Goal: Book appointment/travel/reservation

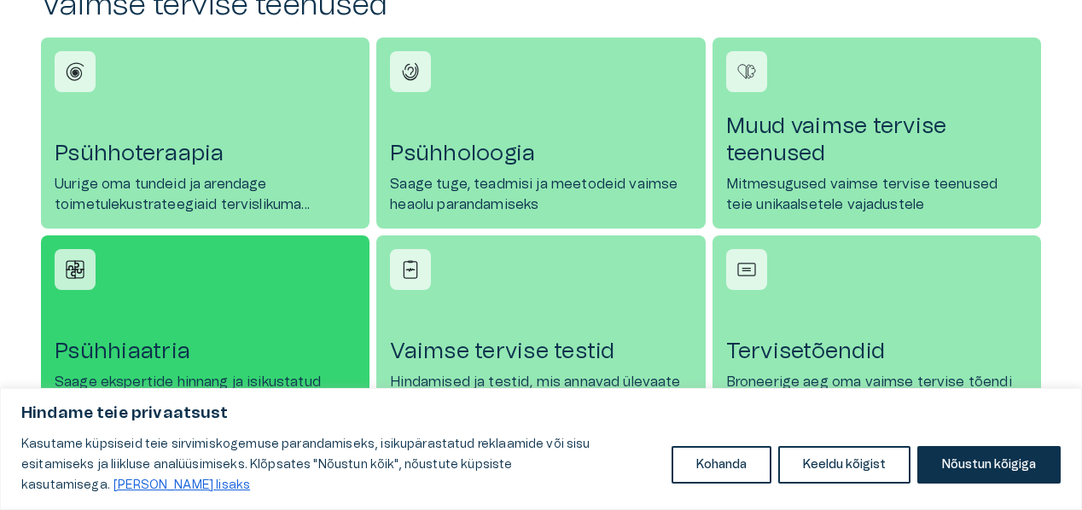
click at [164, 346] on h4 "Psühhiaatria" at bounding box center [205, 351] width 301 height 27
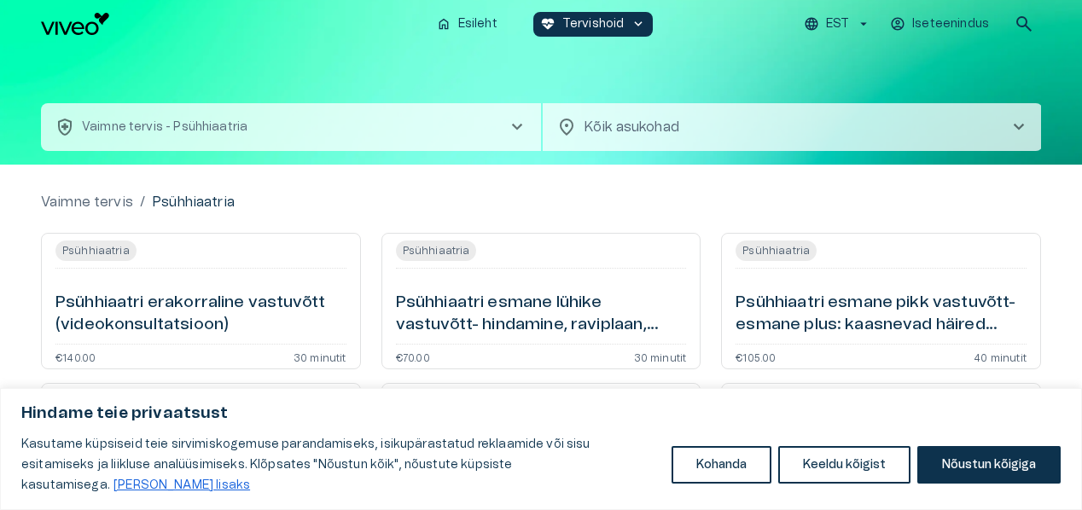
click at [962, 117] on body "Hindame teie privaatsust Kasutame küpsiseid teie sirvimiskogemuse parandamiseks…" at bounding box center [541, 255] width 1082 height 510
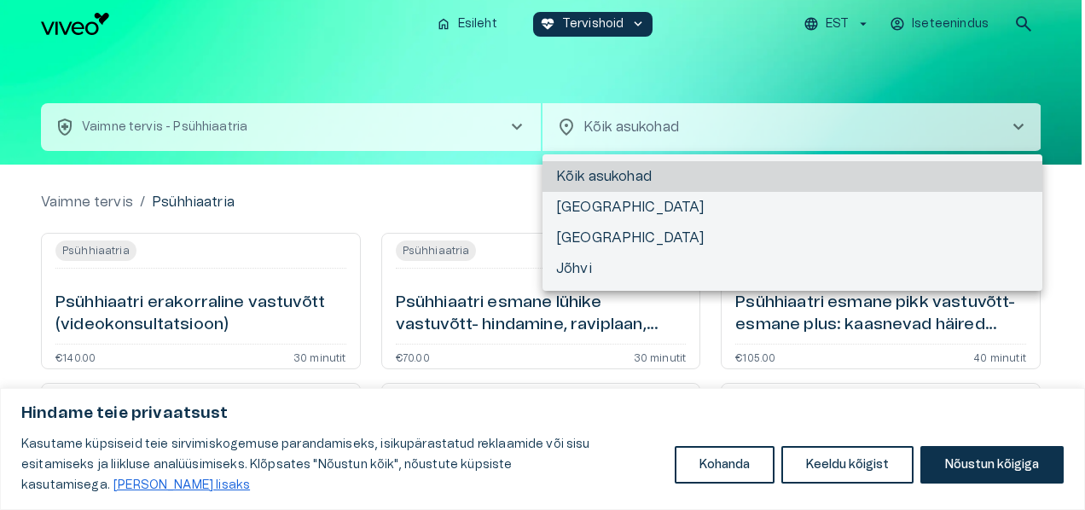
click at [573, 206] on li "[GEOGRAPHIC_DATA]" at bounding box center [793, 207] width 500 height 31
type input "**********"
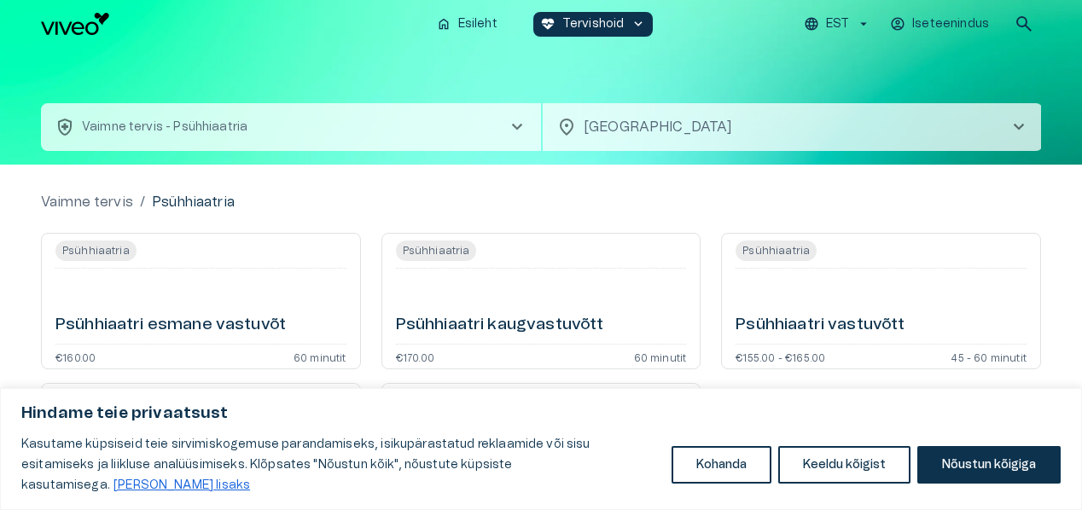
scroll to position [77, 0]
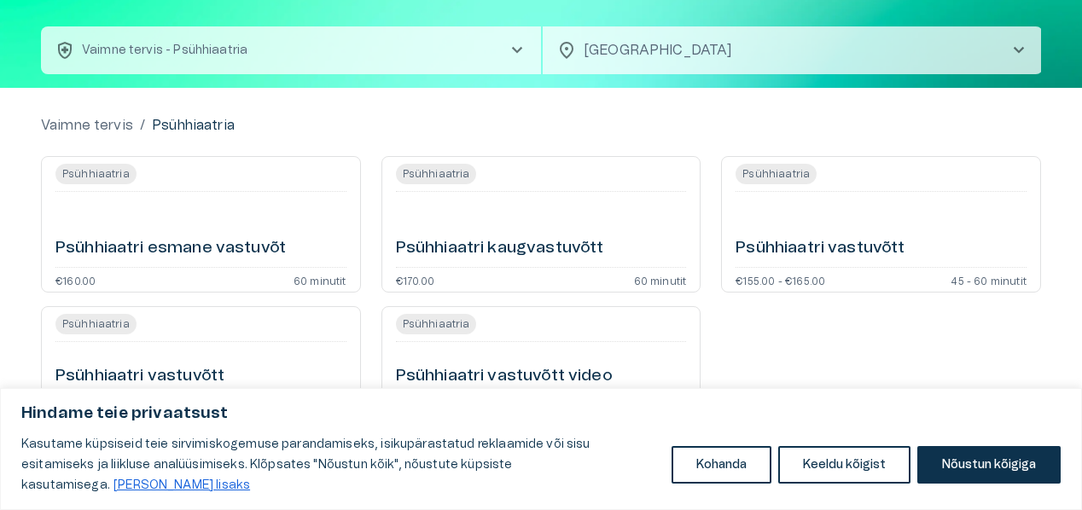
click at [247, 247] on h6 "Psühhiaatri esmane vastuvõt" at bounding box center [170, 248] width 230 height 23
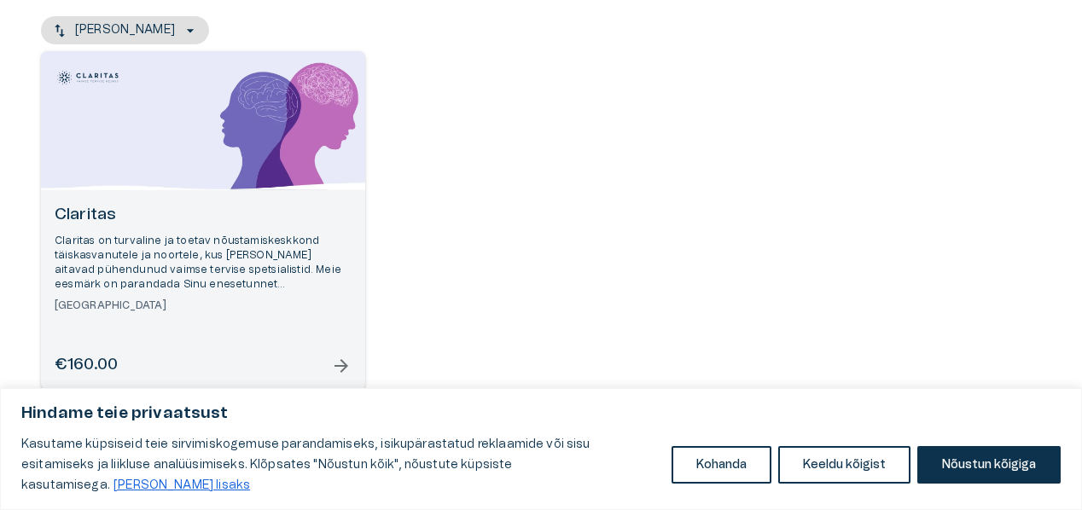
scroll to position [208, 0]
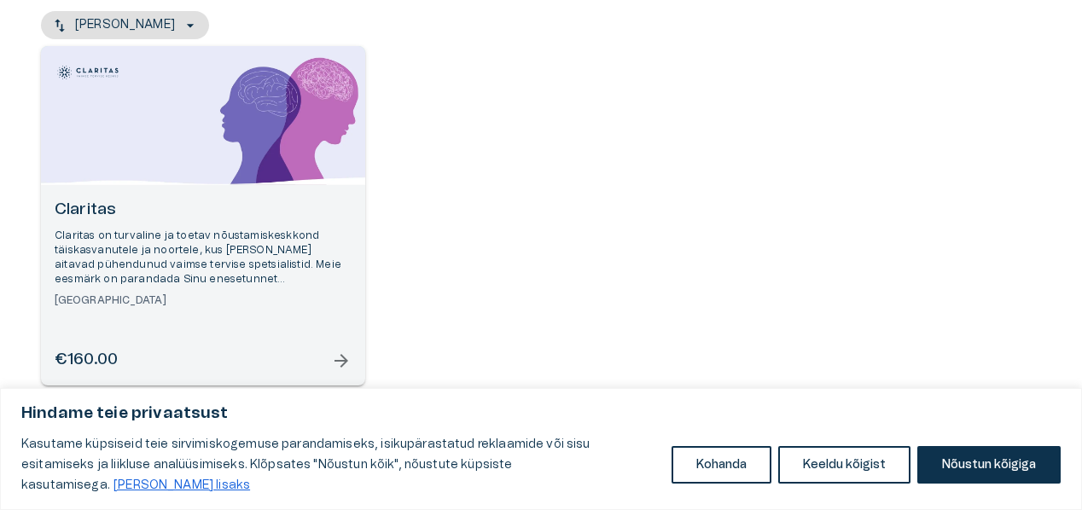
click at [343, 358] on span "arrow_forward" at bounding box center [341, 361] width 20 height 20
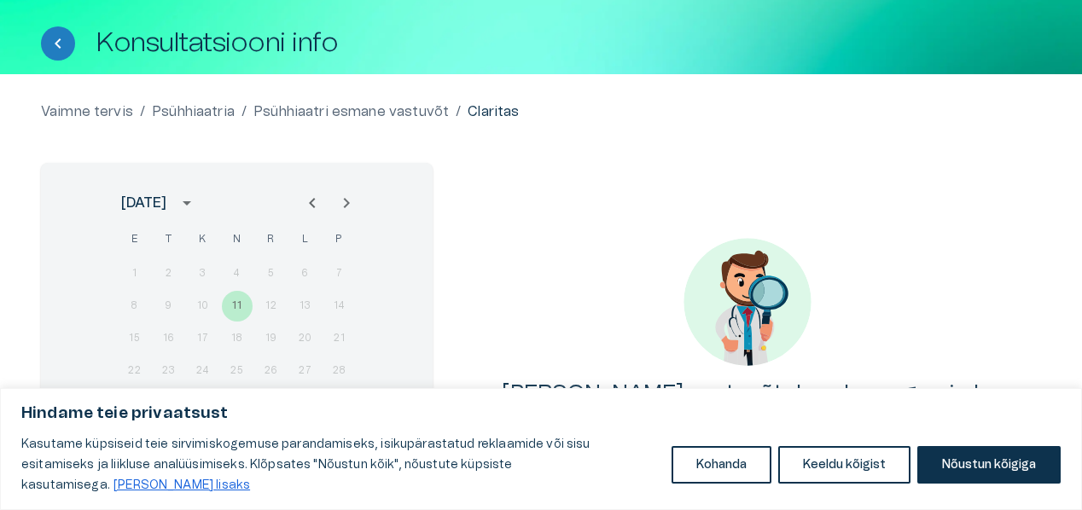
scroll to position [153, 0]
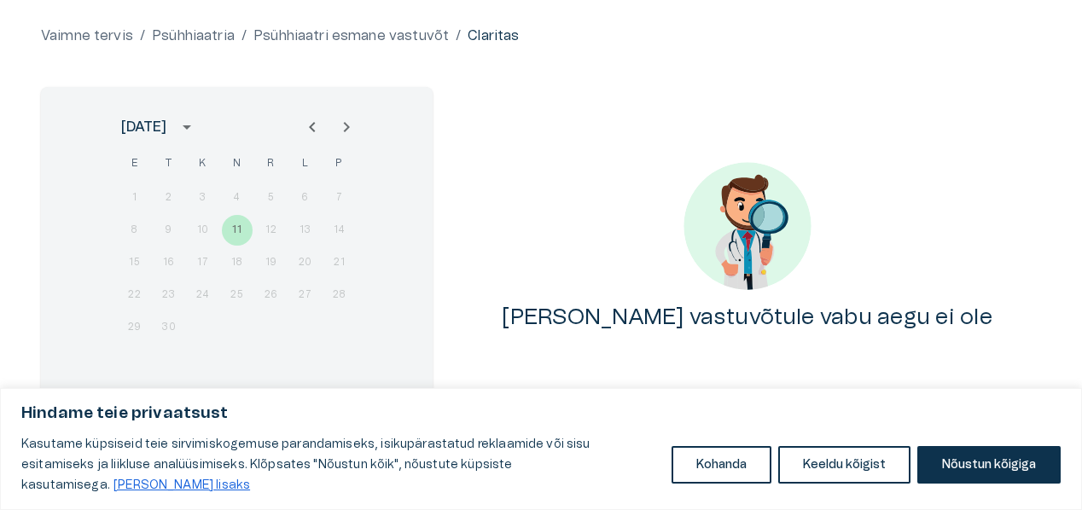
click at [348, 128] on icon "Next month" at bounding box center [346, 127] width 20 height 20
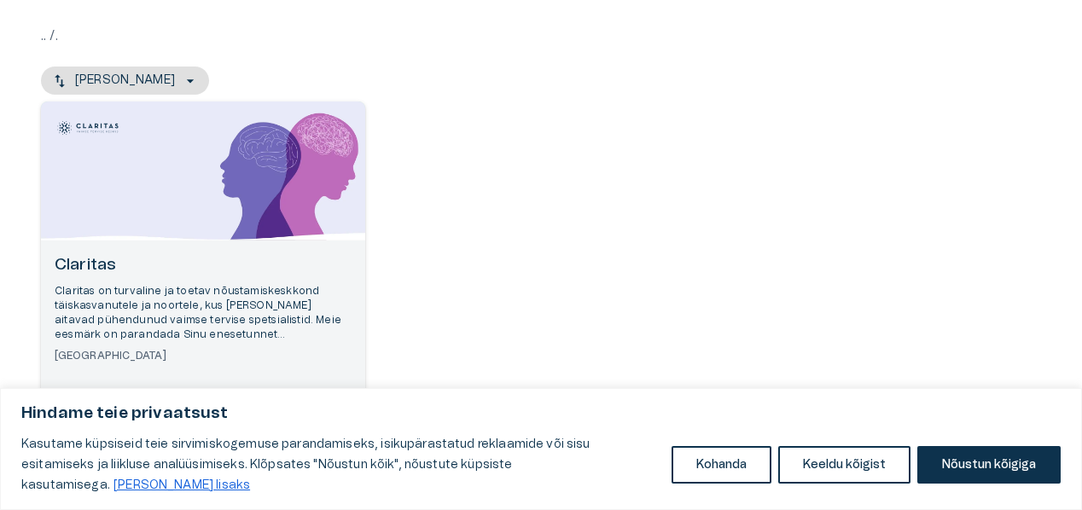
scroll to position [208, 0]
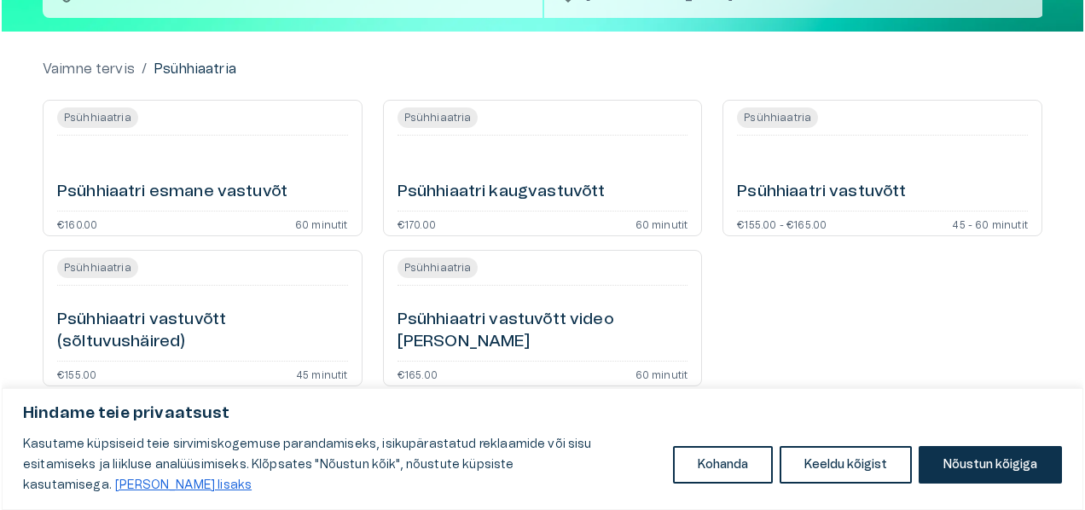
scroll to position [133, 0]
click at [815, 187] on h6 "Psühhiaatri vastuvõtt" at bounding box center [819, 192] width 169 height 23
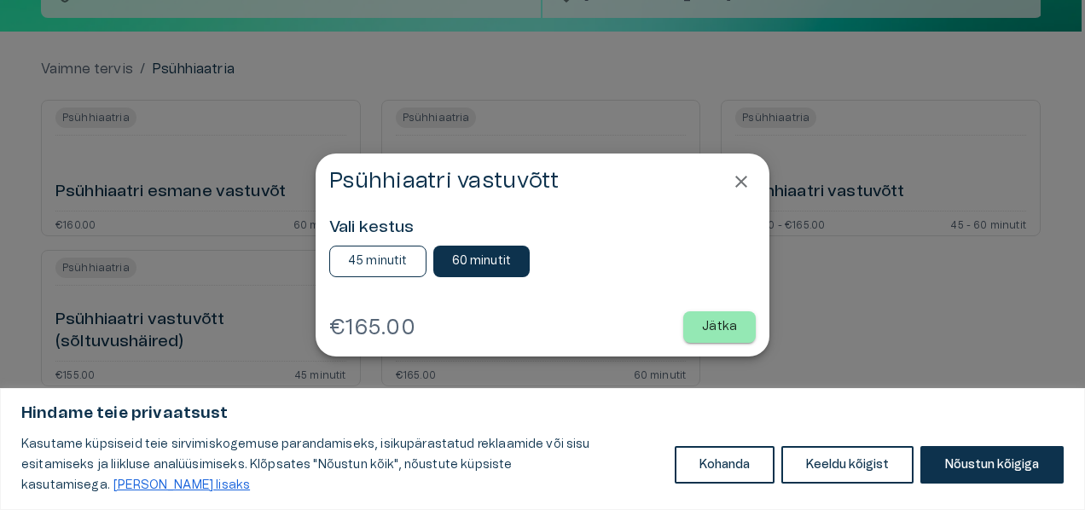
click at [383, 258] on p "45 minutit" at bounding box center [378, 261] width 60 height 18
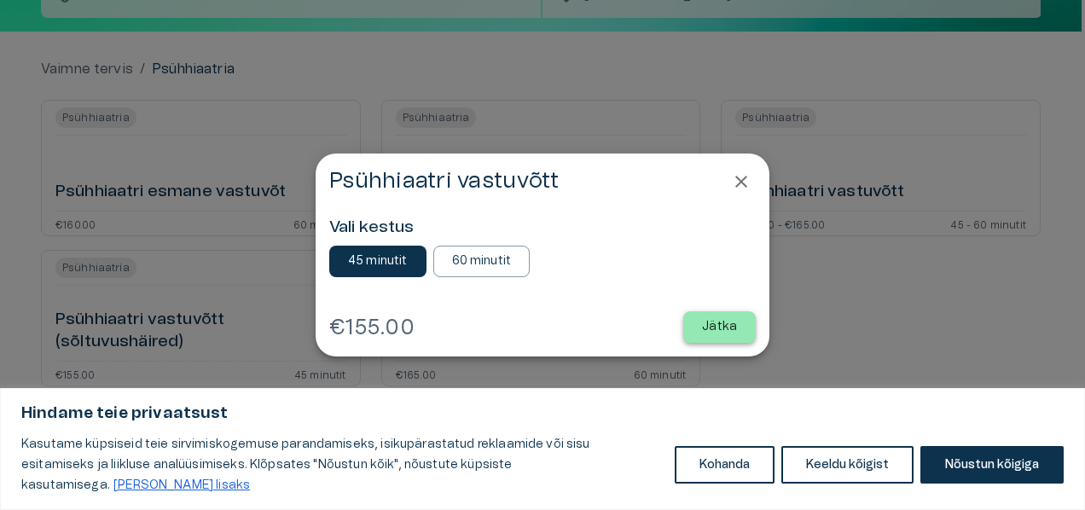
click at [730, 324] on p "Jätka" at bounding box center [719, 327] width 35 height 18
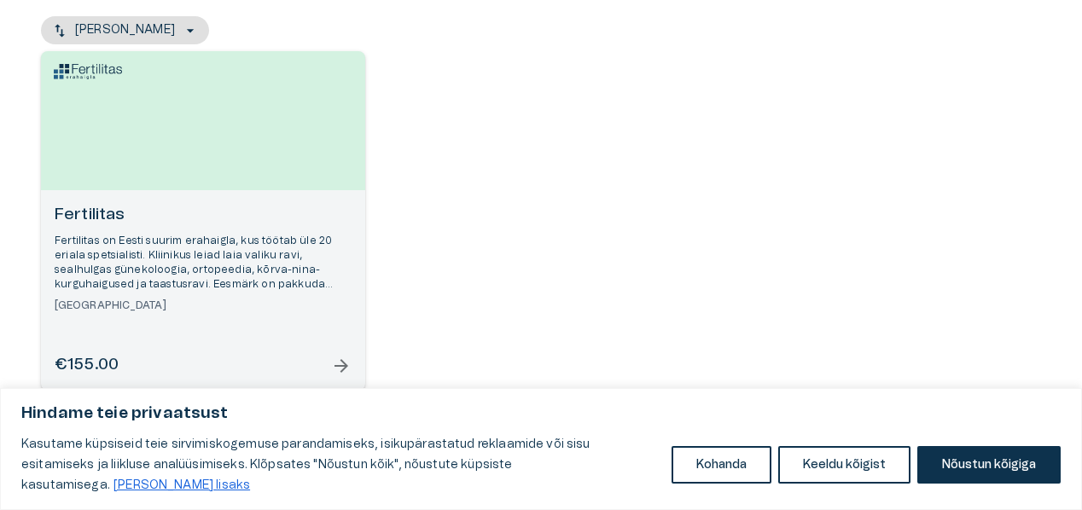
scroll to position [208, 0]
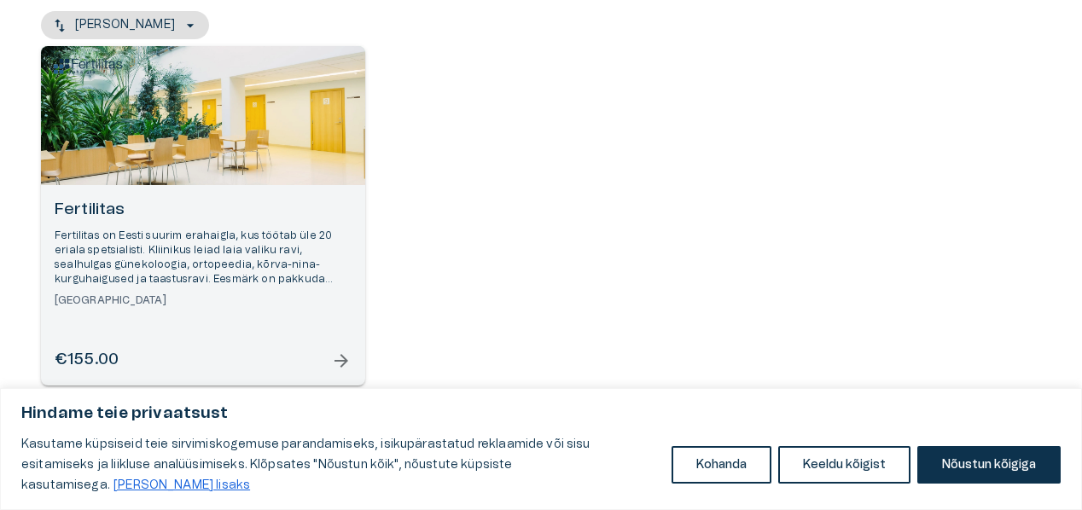
click at [340, 358] on span "arrow_forward" at bounding box center [341, 361] width 20 height 20
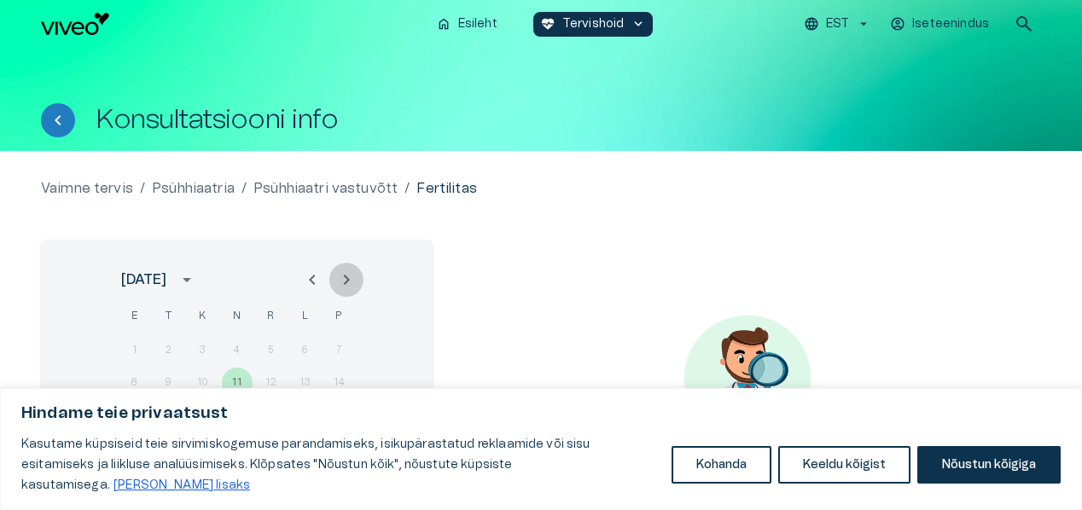
click at [345, 280] on icon "Next month" at bounding box center [346, 280] width 20 height 20
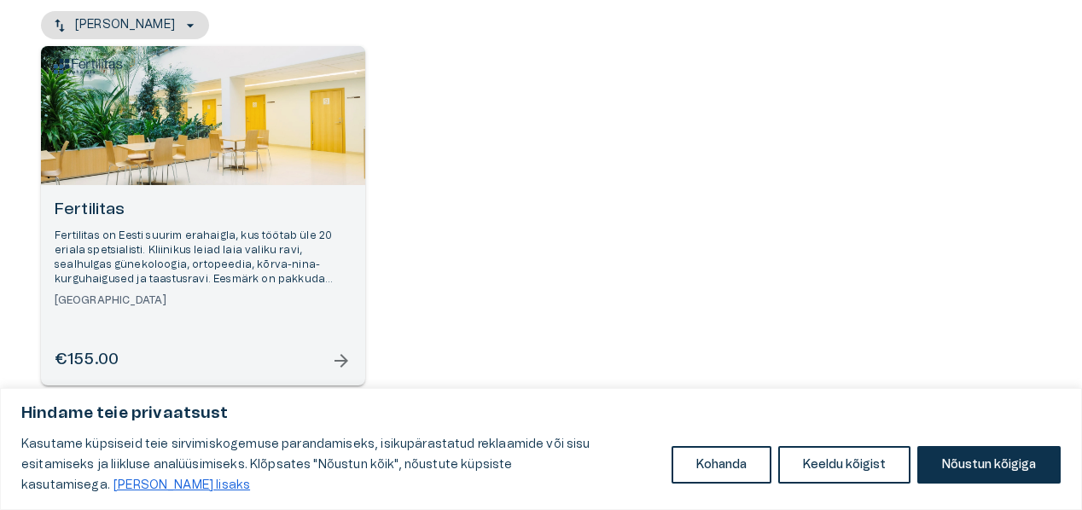
scroll to position [17, 0]
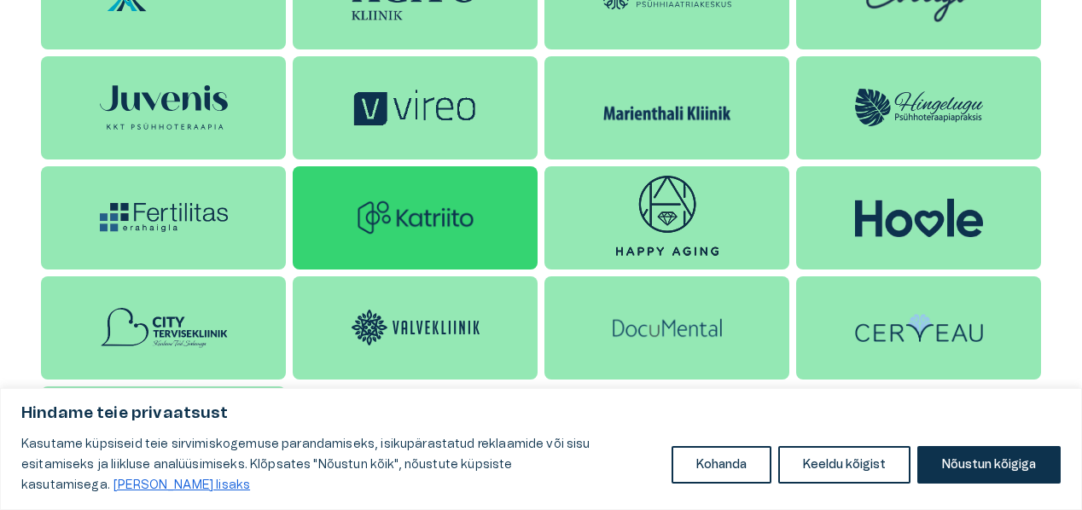
scroll to position [1527, 0]
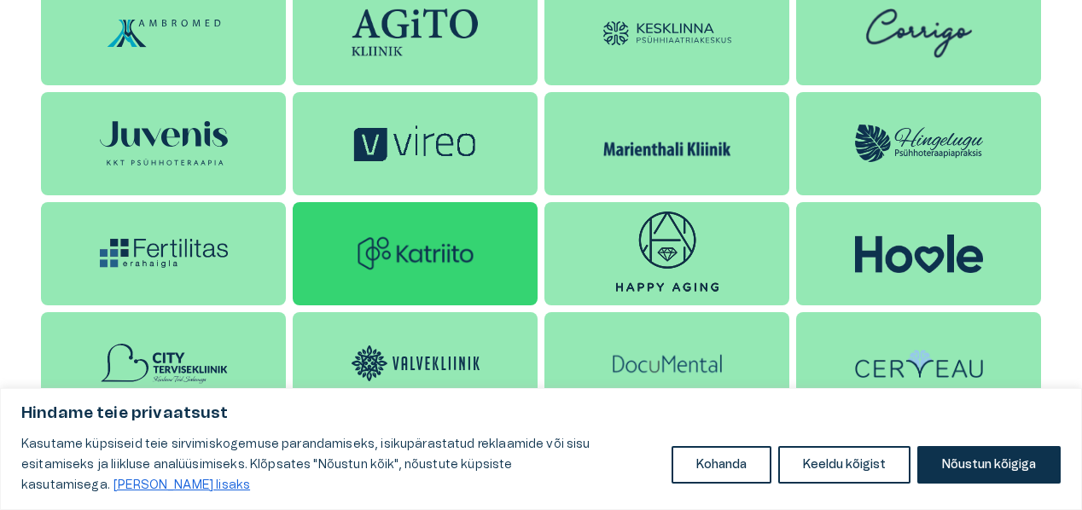
click at [433, 264] on img at bounding box center [415, 253] width 128 height 102
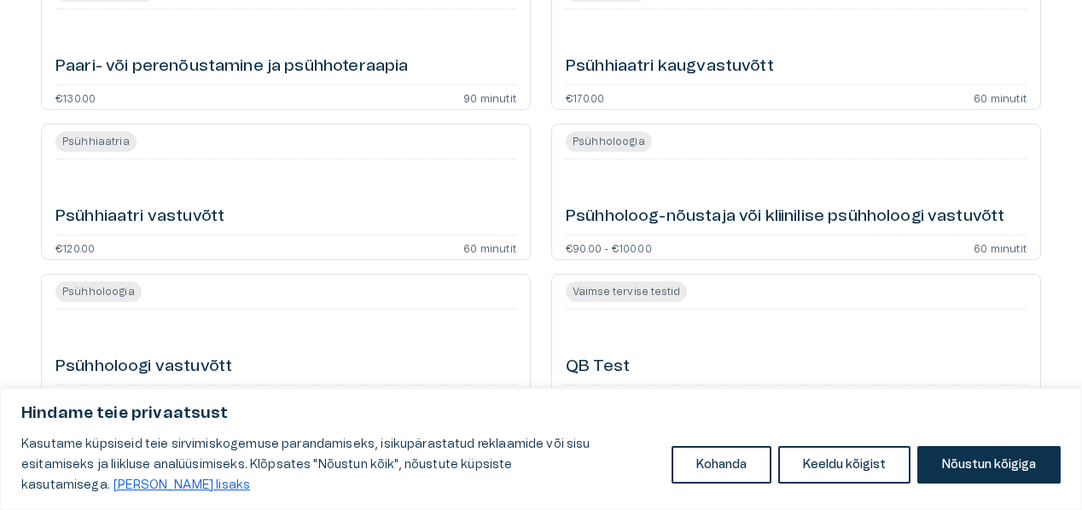
scroll to position [841, 0]
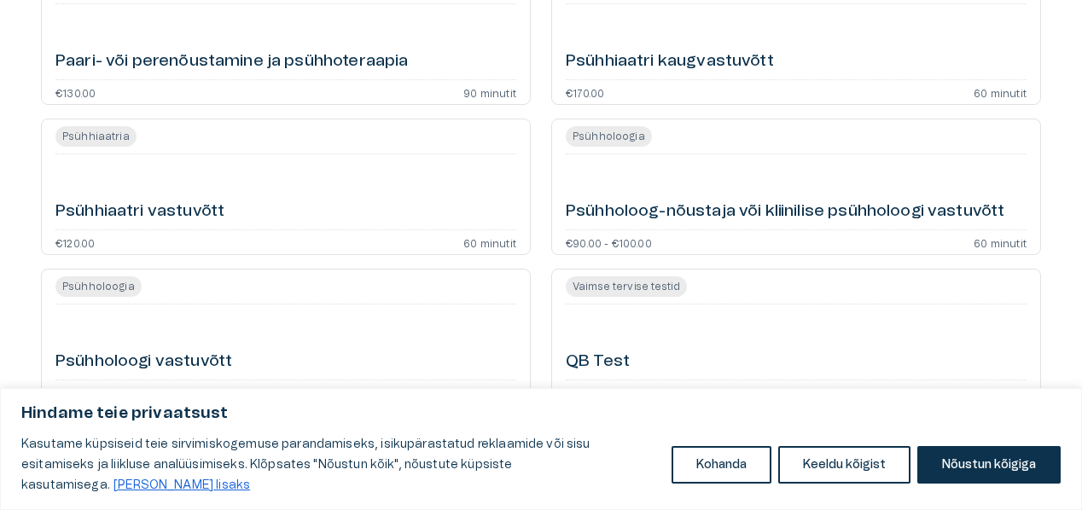
click at [202, 210] on h6 "Psühhiaatri vastuvõtt" at bounding box center [139, 211] width 169 height 23
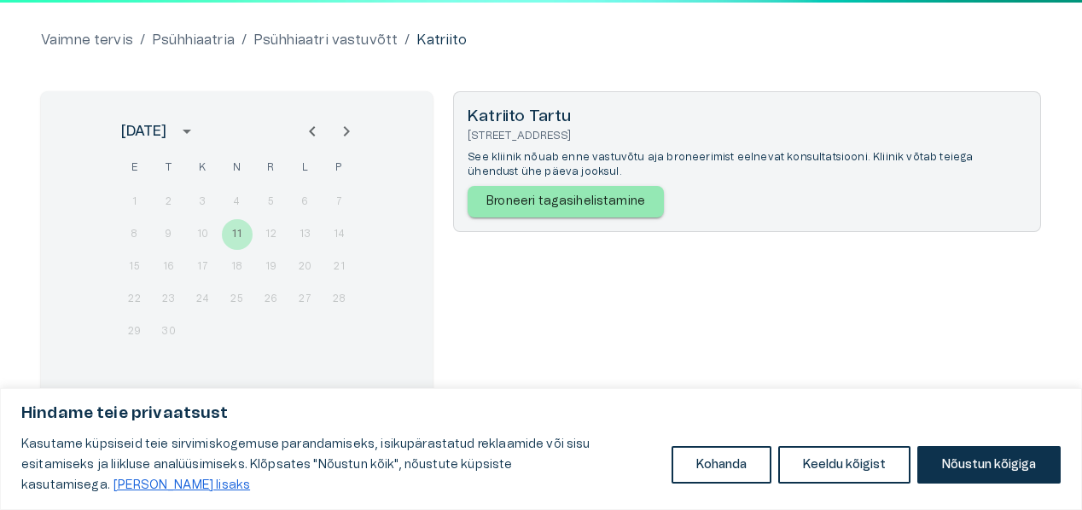
scroll to position [153, 0]
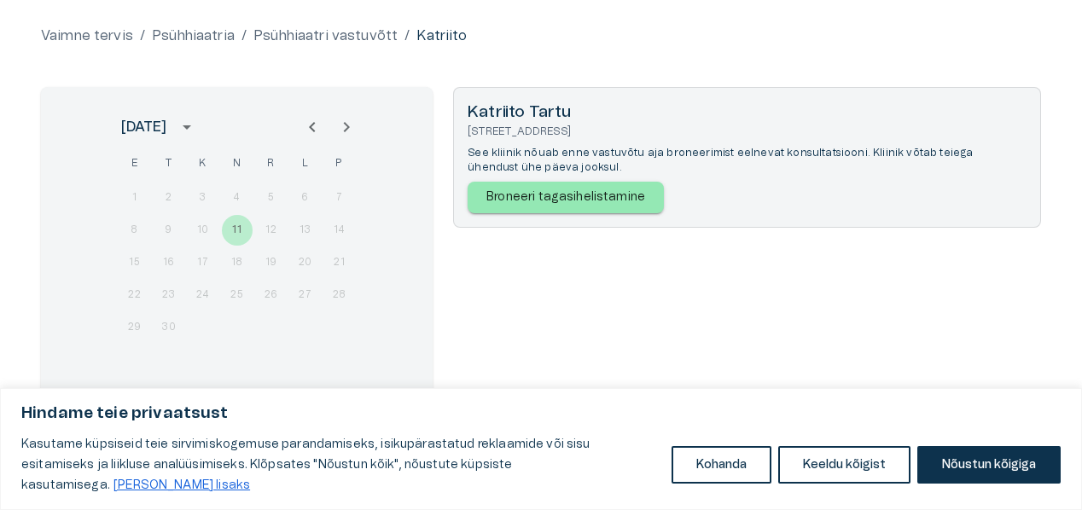
click at [345, 125] on icon "Next month" at bounding box center [346, 127] width 6 height 10
click at [310, 128] on icon "Previous month" at bounding box center [312, 127] width 6 height 10
